Goal: Information Seeking & Learning: Learn about a topic

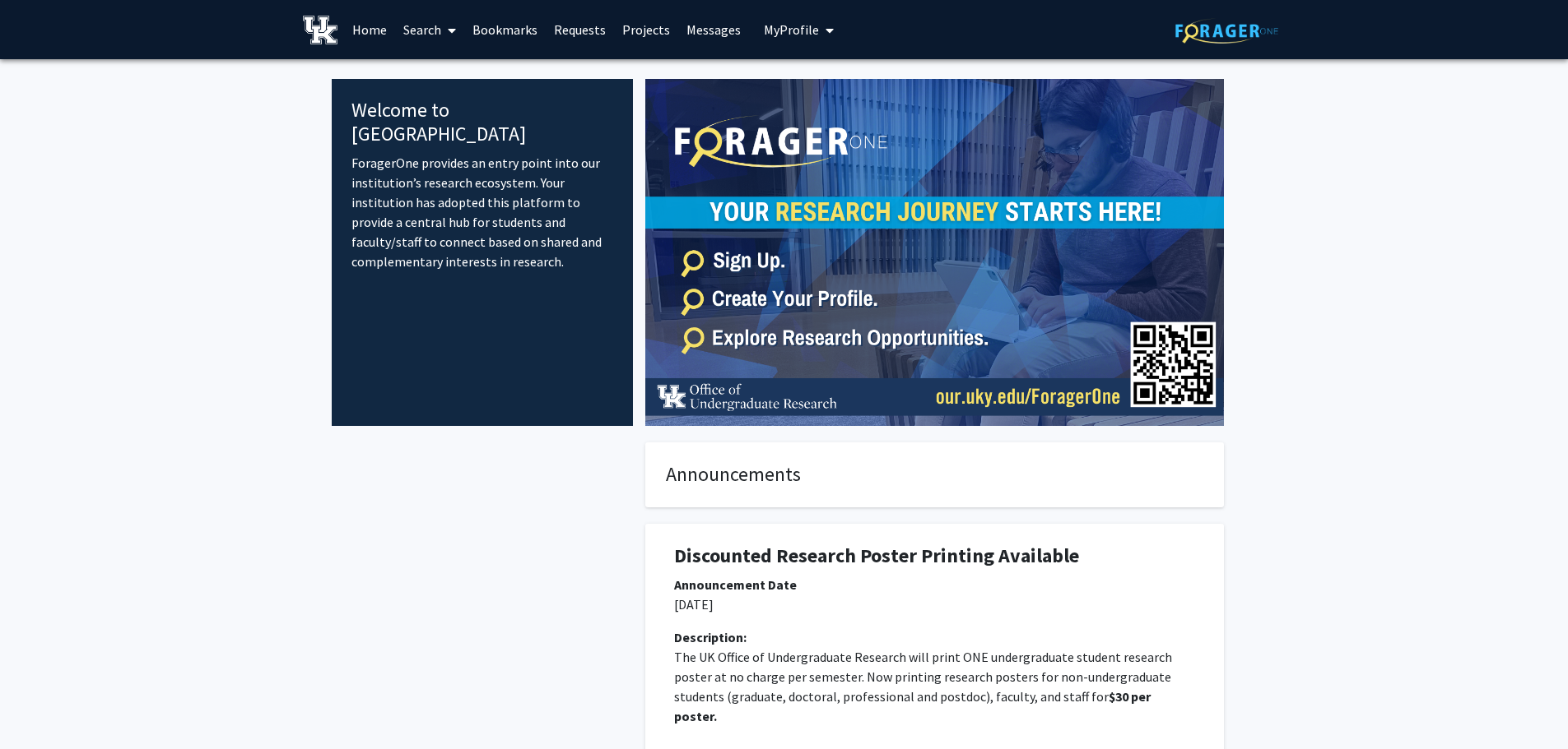
click at [376, 28] on link "Home" at bounding box center [370, 30] width 51 height 57
click at [449, 32] on icon at bounding box center [452, 30] width 8 height 13
click at [463, 73] on span "Faculty/Staff" at bounding box center [456, 75] width 121 height 33
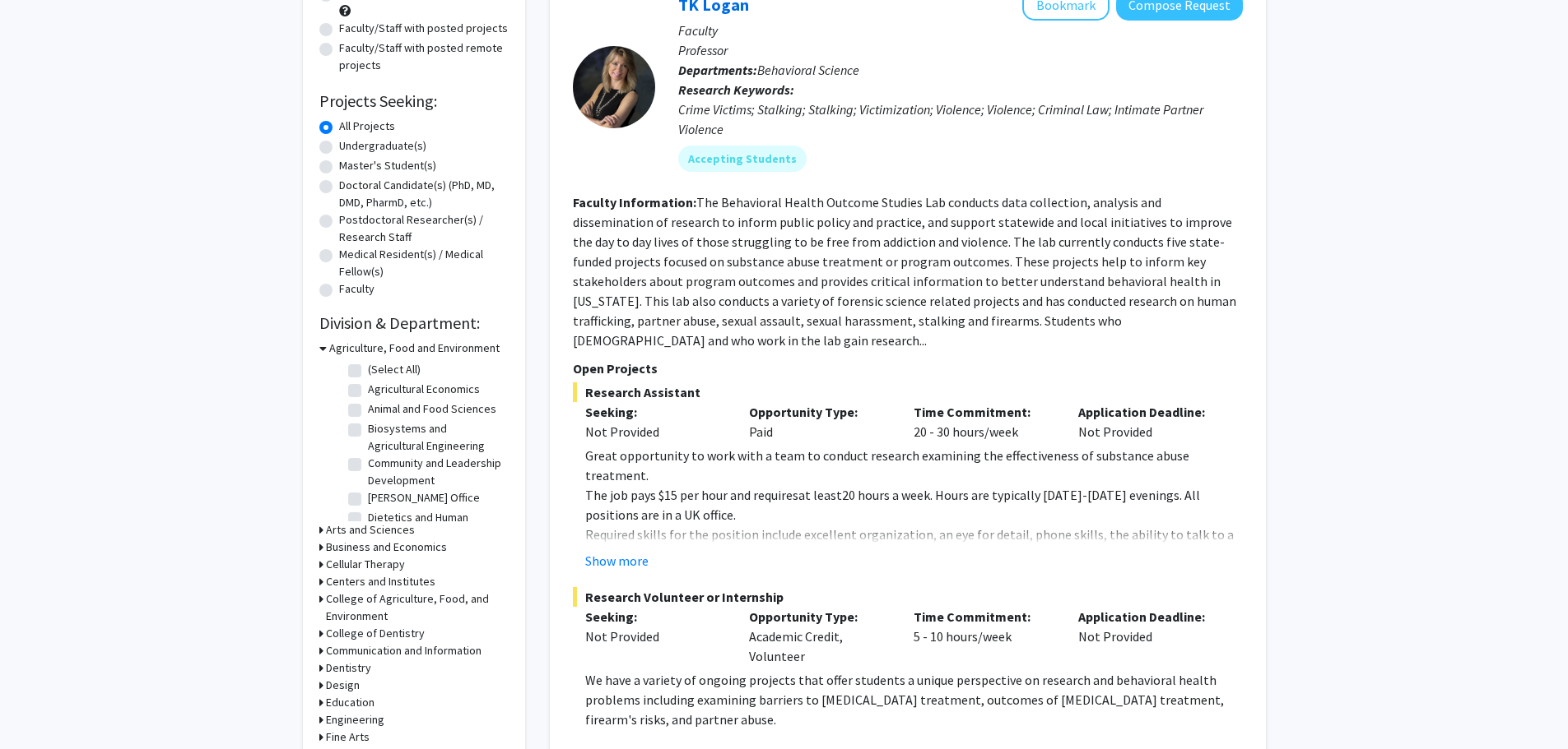
scroll to position [82, 0]
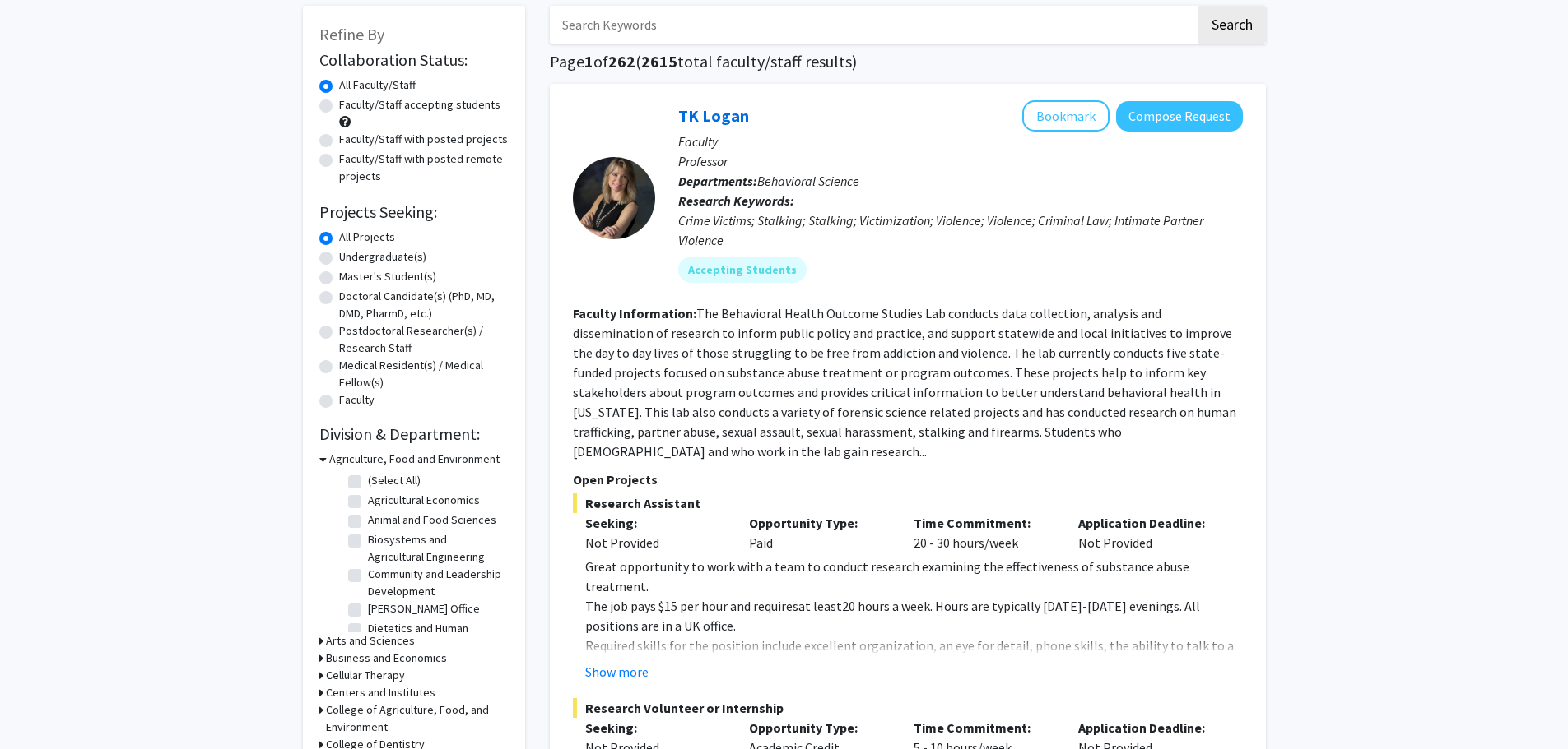
click at [339, 257] on label "Undergraduate(s)" at bounding box center [383, 257] width 87 height 18
click at [339, 257] on input "Undergraduate(s)" at bounding box center [344, 253] width 11 height 11
radio input "true"
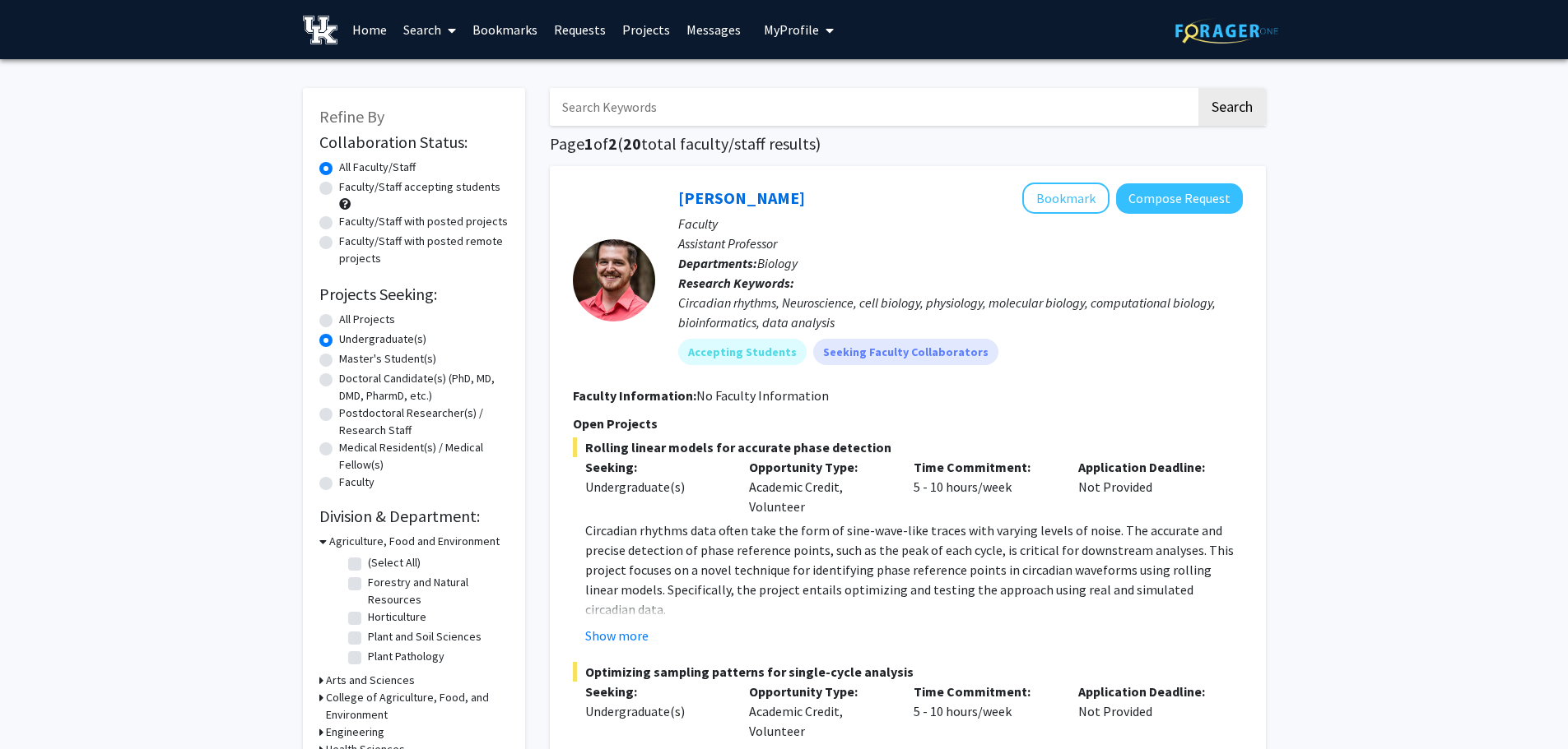
click at [577, 198] on div at bounding box center [613, 280] width 82 height 195
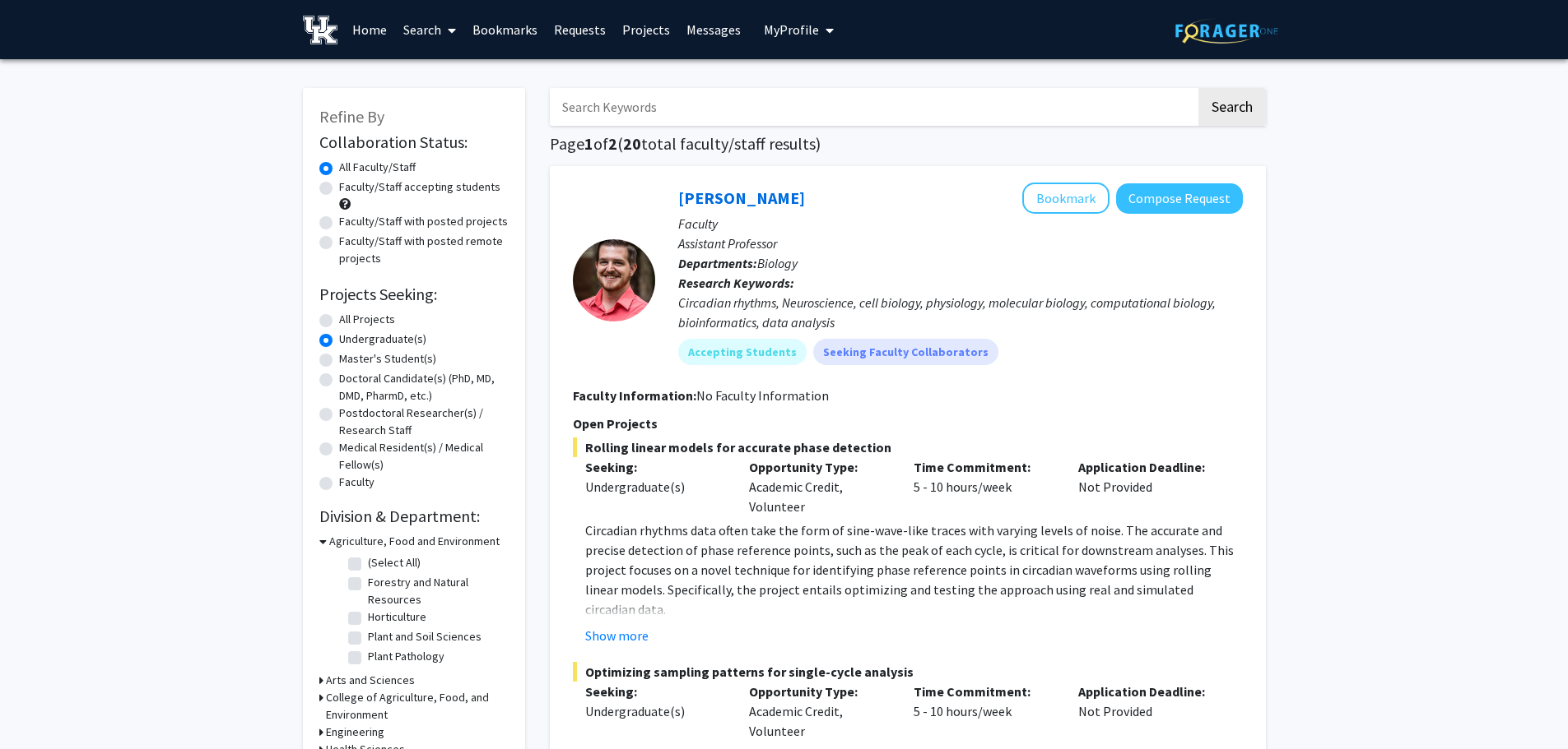
click at [577, 198] on div at bounding box center [613, 280] width 82 height 195
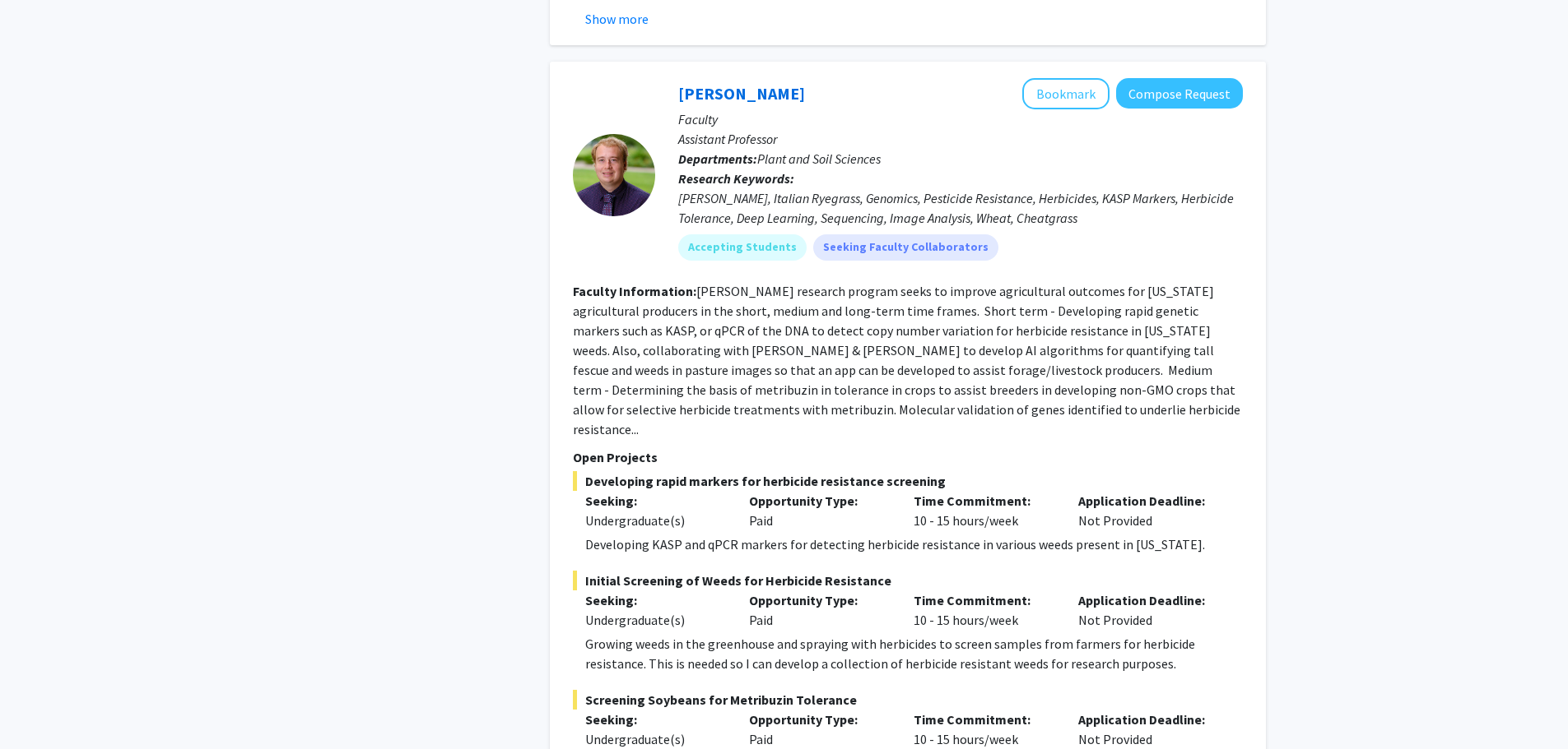
scroll to position [7484, 0]
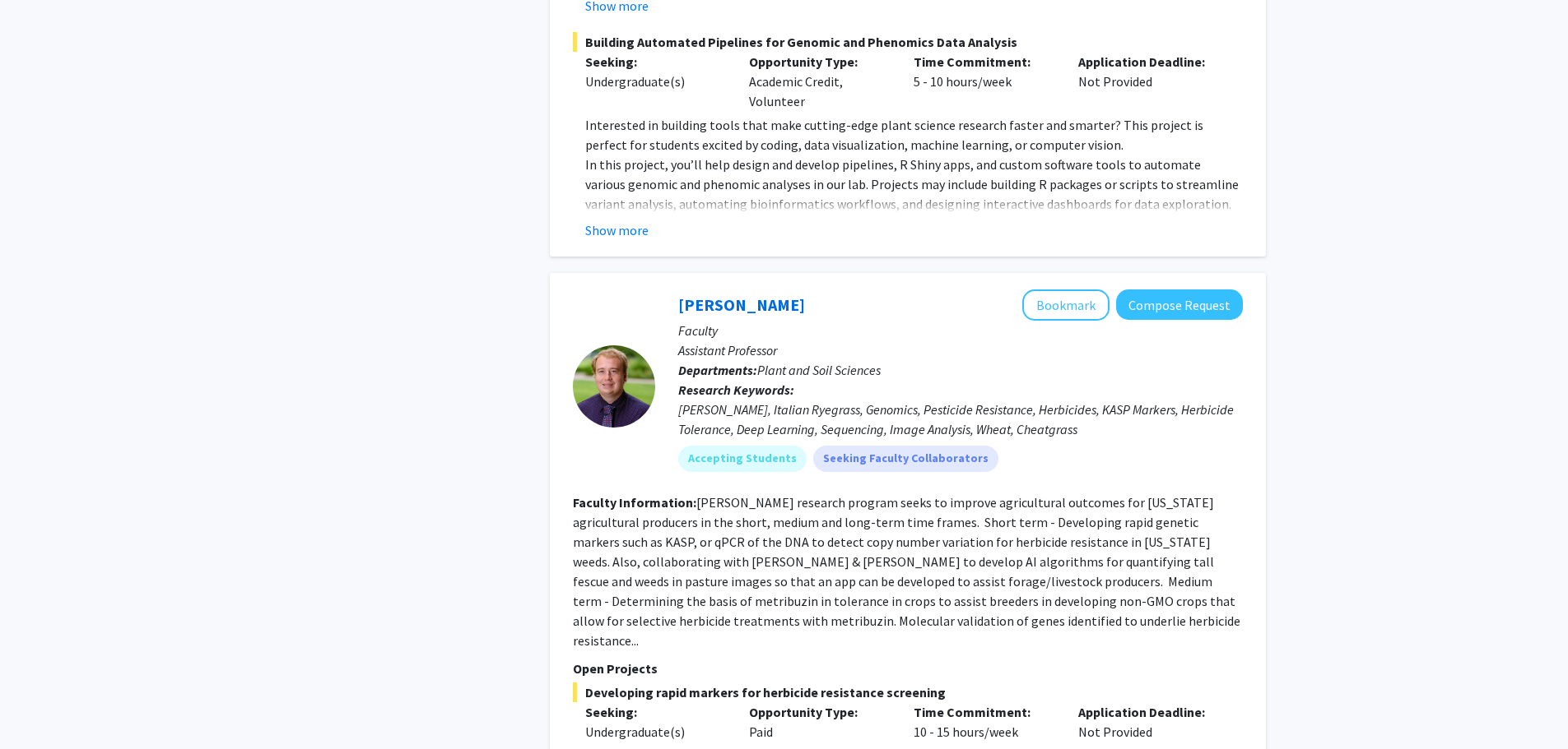
click at [585, 290] on div at bounding box center [613, 387] width 82 height 195
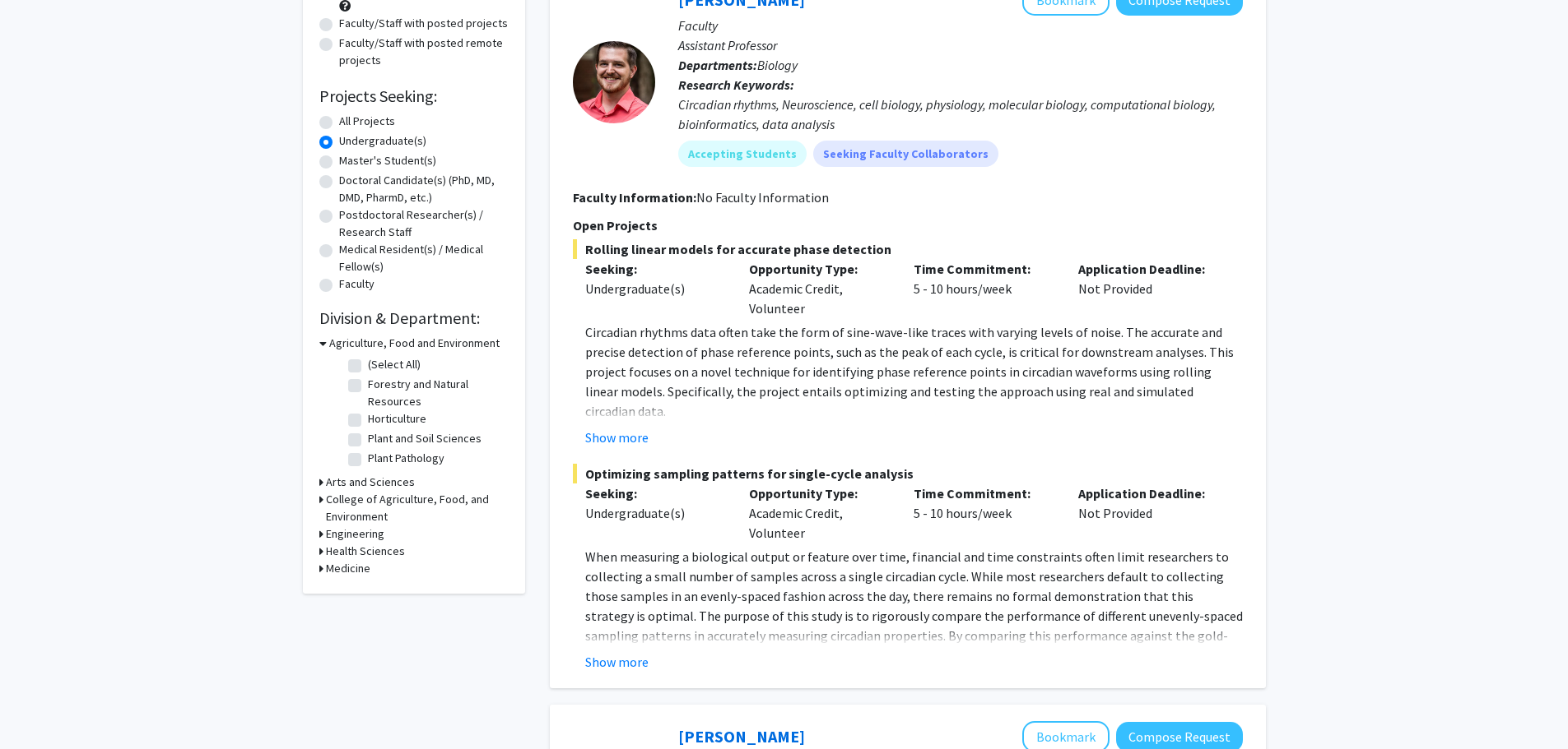
scroll to position [0, 0]
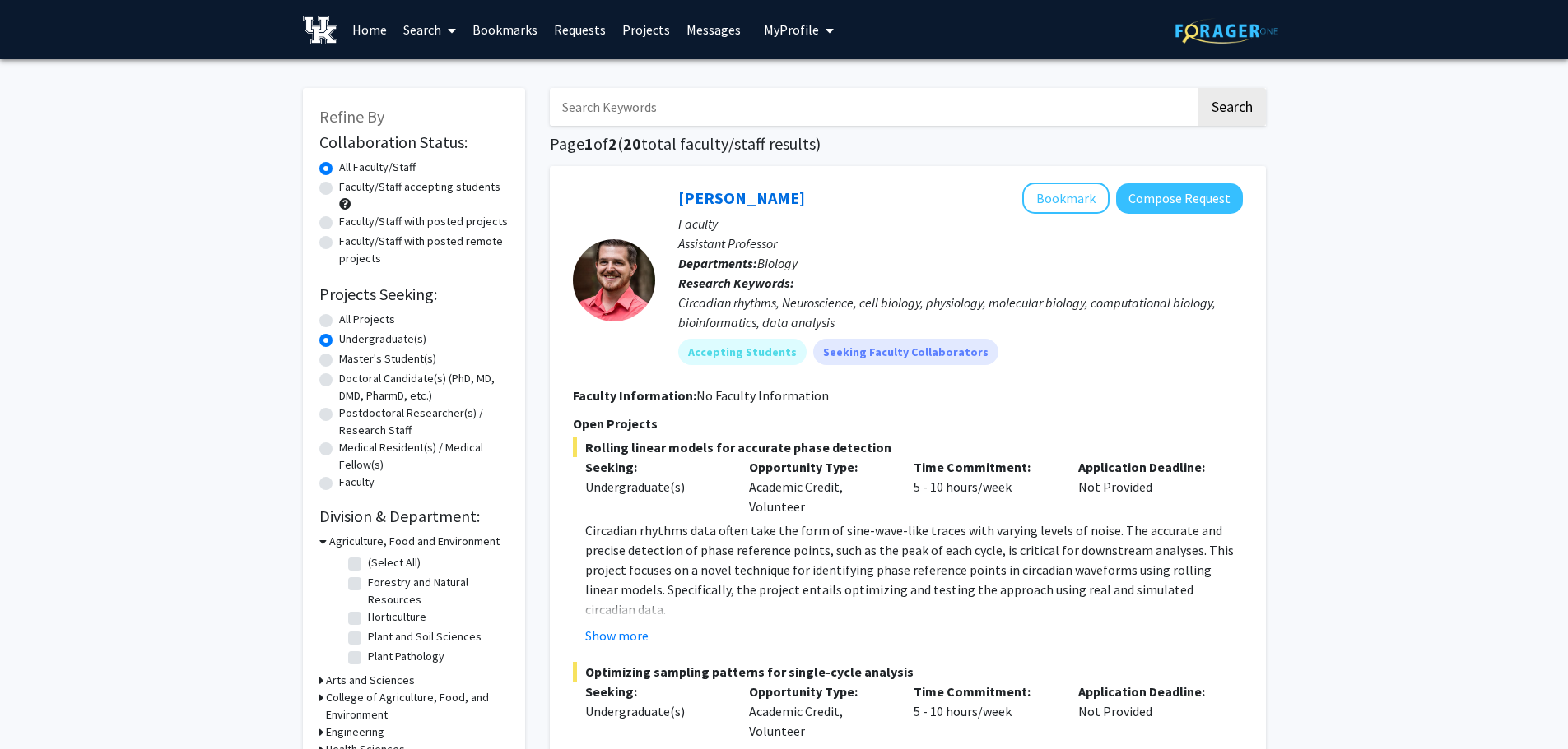
drag, startPoint x: 709, startPoint y: 555, endPoint x: 640, endPoint y: 476, distance: 104.9
click at [639, 474] on p "Seeking:" at bounding box center [655, 467] width 140 height 20
drag, startPoint x: 756, startPoint y: 266, endPoint x: 803, endPoint y: 273, distance: 47.5
click at [803, 273] on div "[PERSON_NAME] Bookmark Compose Request Faculty Assistant Professor Departments:…" at bounding box center [949, 280] width 588 height 195
click at [707, 440] on span "Rolling linear models for accurate phase detection" at bounding box center [907, 447] width 670 height 20
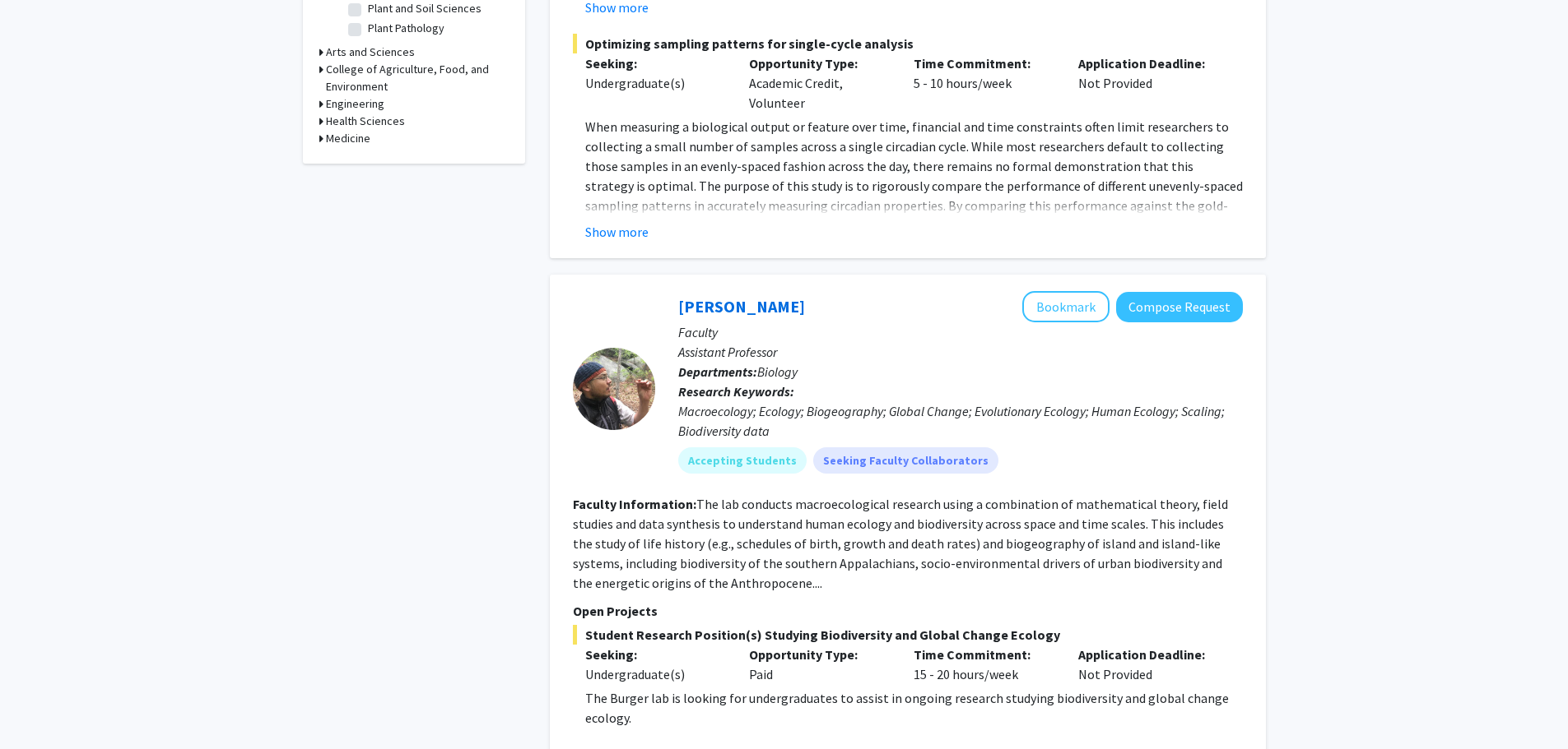
scroll to position [740, 0]
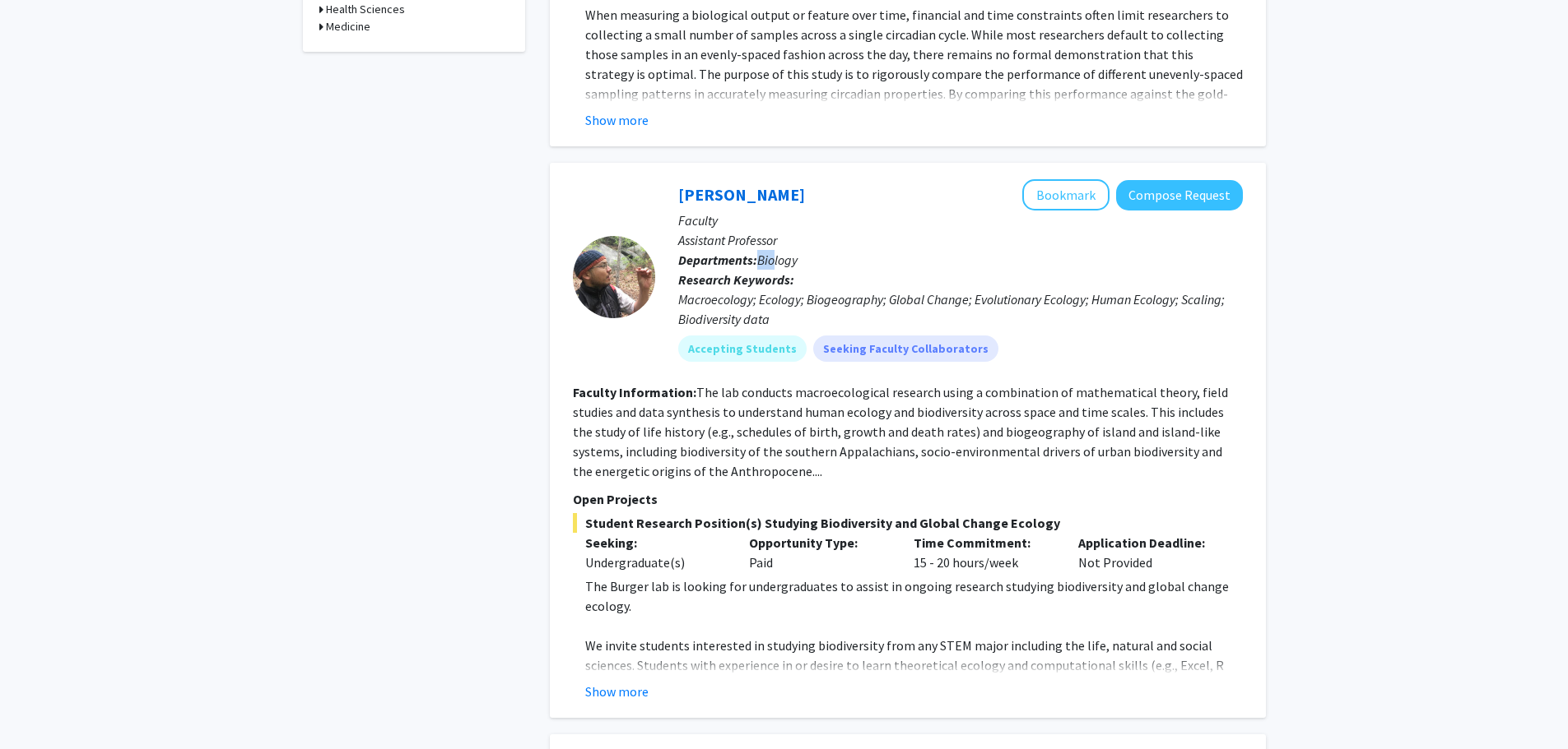
drag, startPoint x: 759, startPoint y: 256, endPoint x: 909, endPoint y: 385, distance: 197.8
click at [790, 262] on span "Biology" at bounding box center [777, 259] width 40 height 17
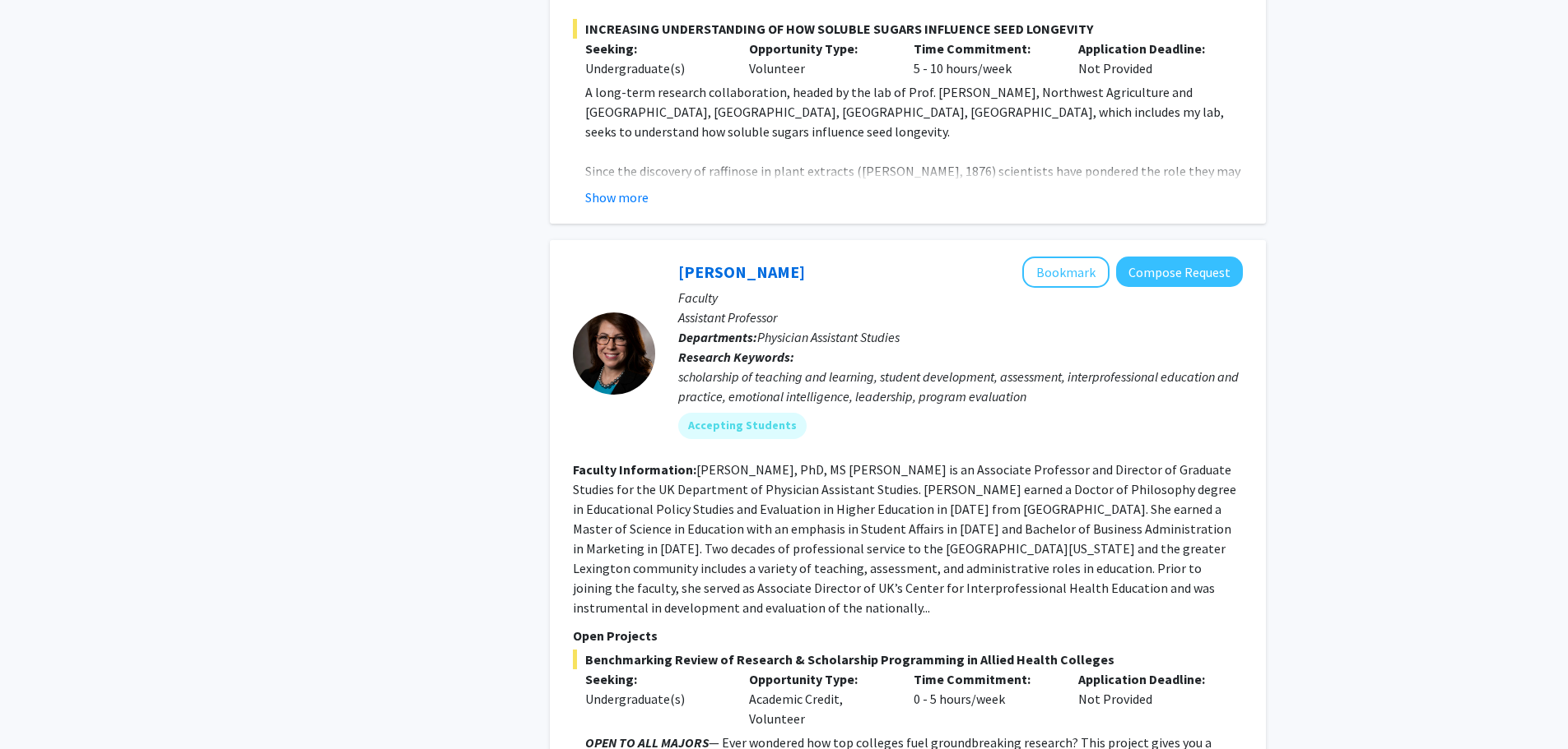
scroll to position [3865, 0]
drag, startPoint x: 757, startPoint y: 296, endPoint x: 948, endPoint y: 320, distance: 192.5
click at [948, 320] on div "[PERSON_NAME] Bookmark Compose Request Faculty Assistant Professor Departments:…" at bounding box center [949, 354] width 588 height 195
click at [868, 328] on span "Physician Assistant Studies" at bounding box center [828, 336] width 142 height 17
click at [821, 328] on span "Physician Assistant Studies" at bounding box center [828, 336] width 142 height 17
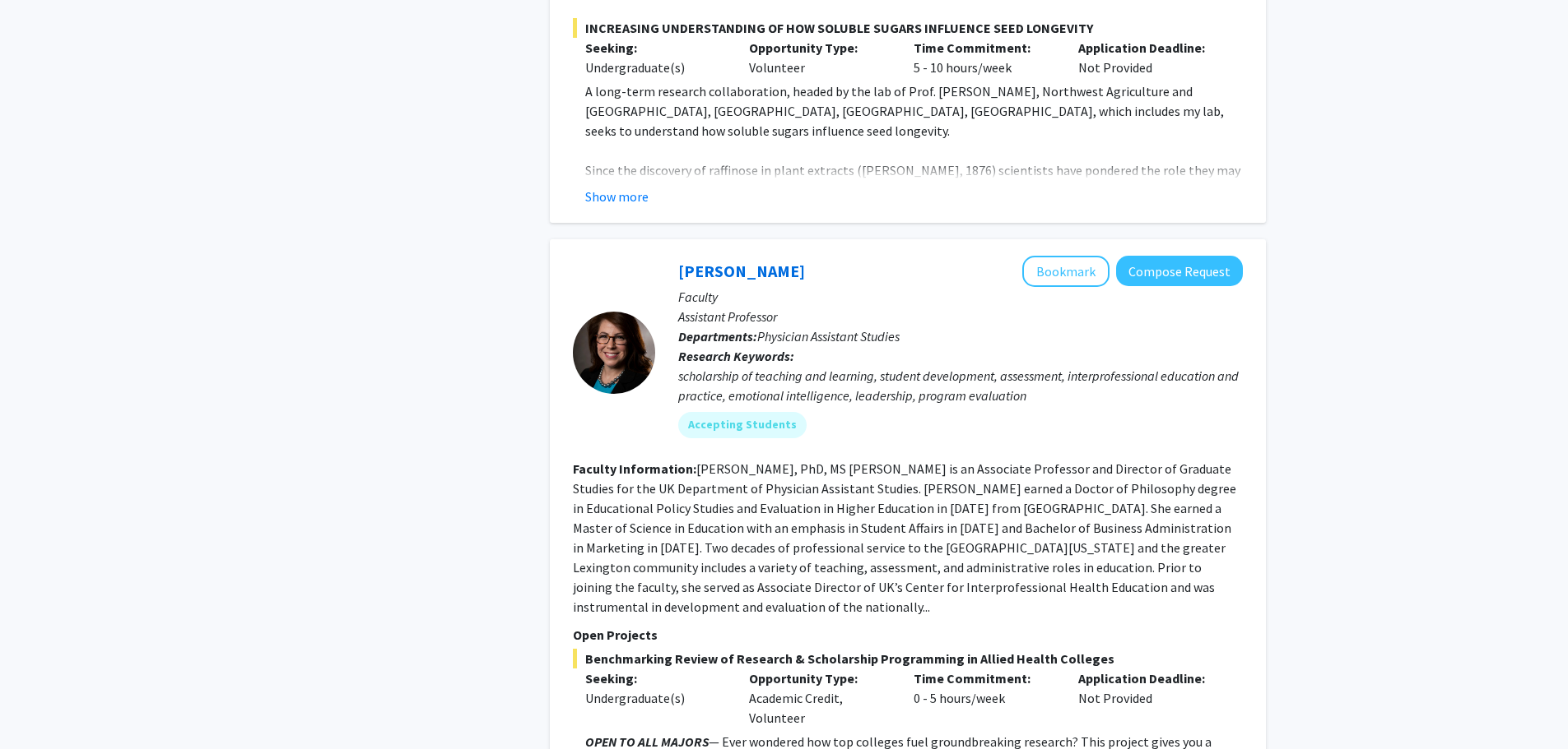
click at [816, 328] on span "Physician Assistant Studies" at bounding box center [828, 336] width 142 height 17
click at [813, 328] on span "Physician Assistant Studies" at bounding box center [828, 336] width 142 height 17
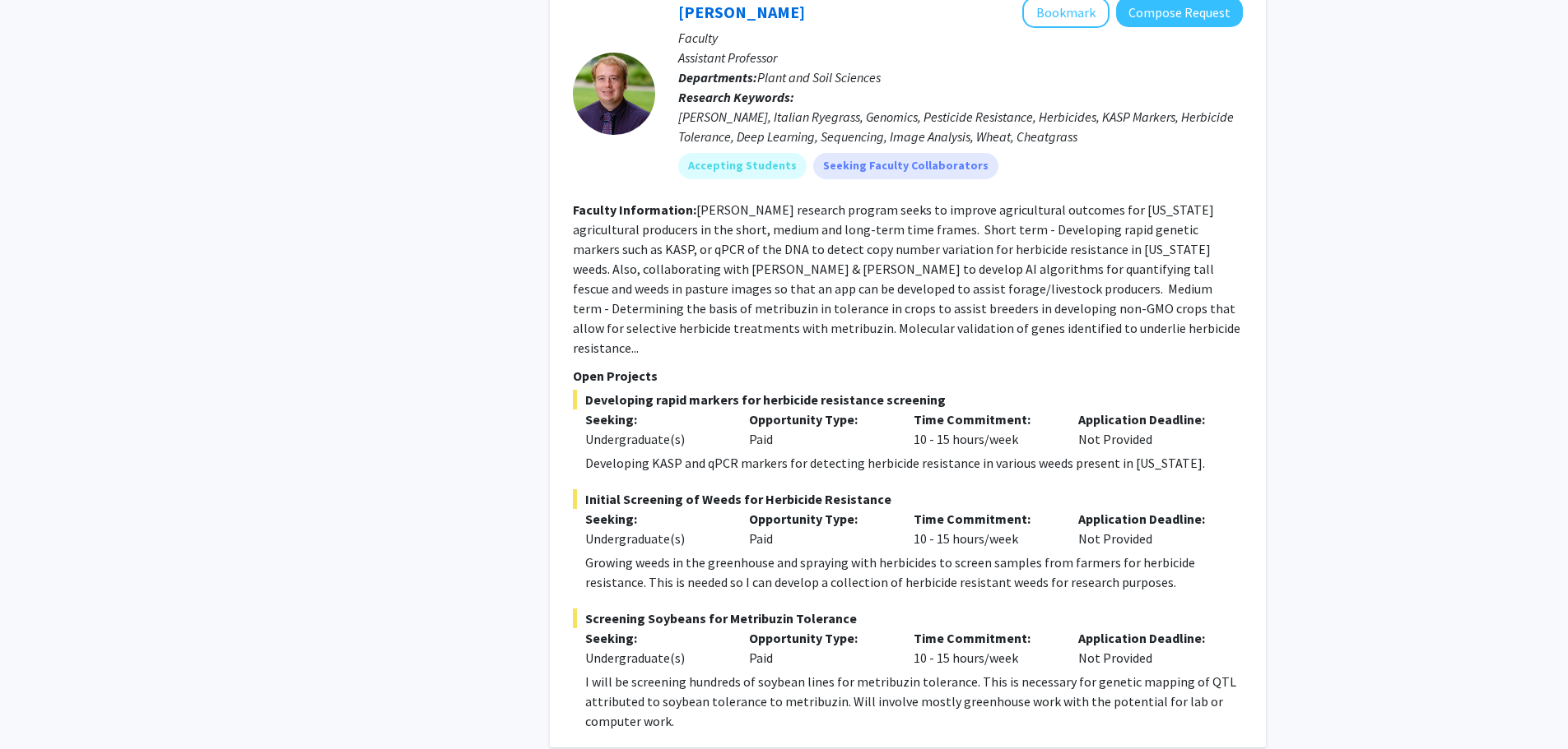
scroll to position [7798, 0]
